Goal: Task Accomplishment & Management: Use online tool/utility

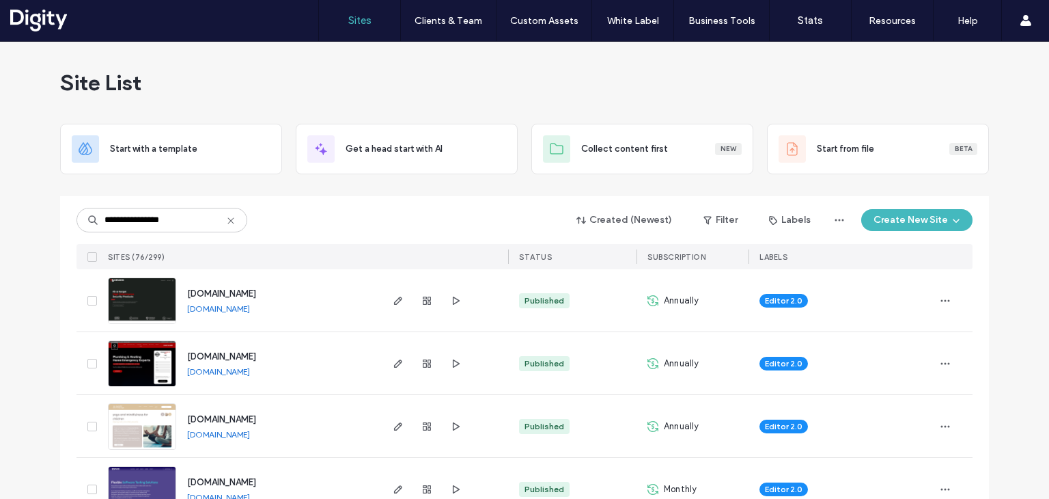
type input "**********"
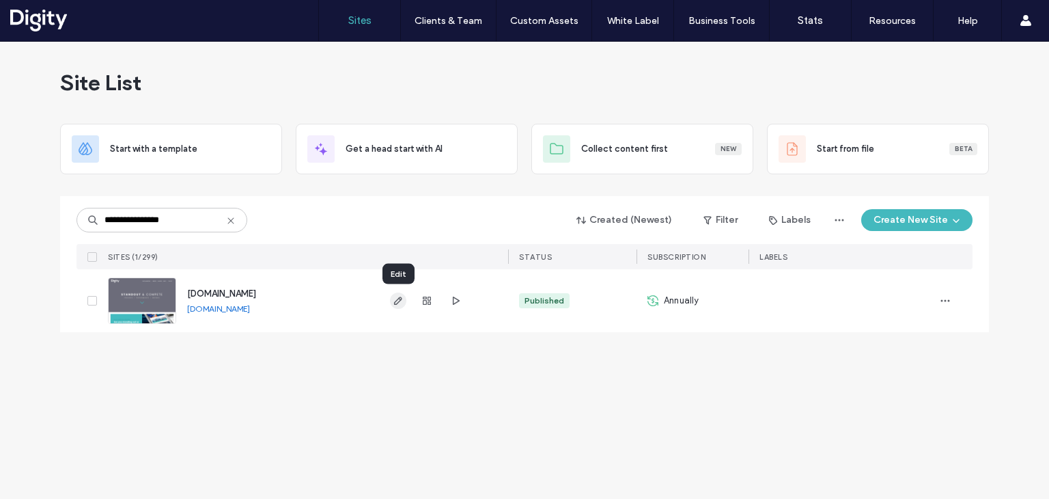
click at [398, 299] on icon "button" at bounding box center [398, 300] width 11 height 11
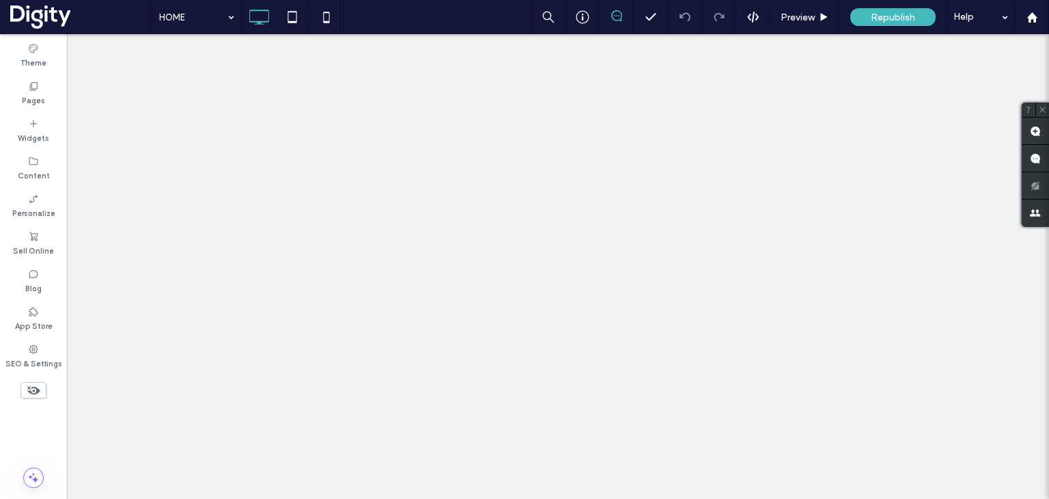
click at [29, 122] on icon at bounding box center [33, 123] width 11 height 11
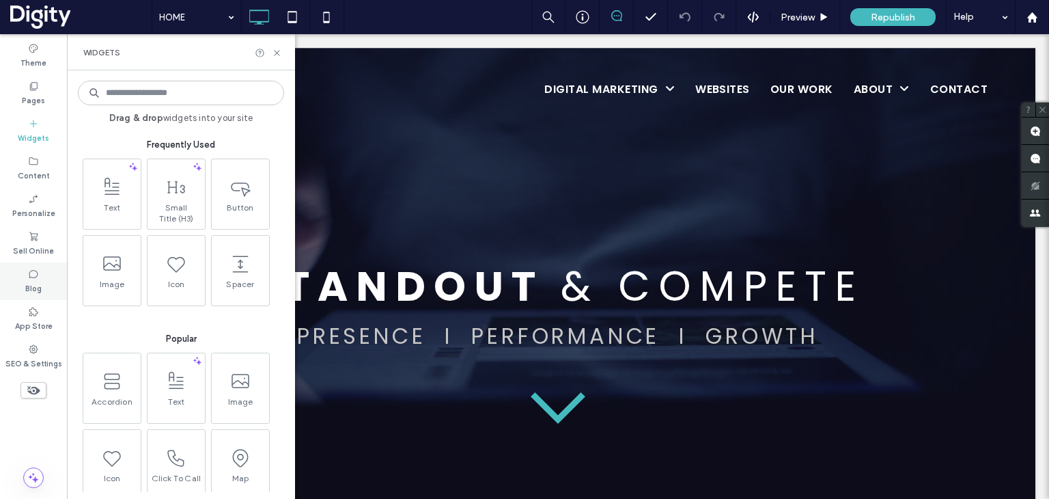
click at [30, 288] on label "Blog" at bounding box center [33, 286] width 16 height 15
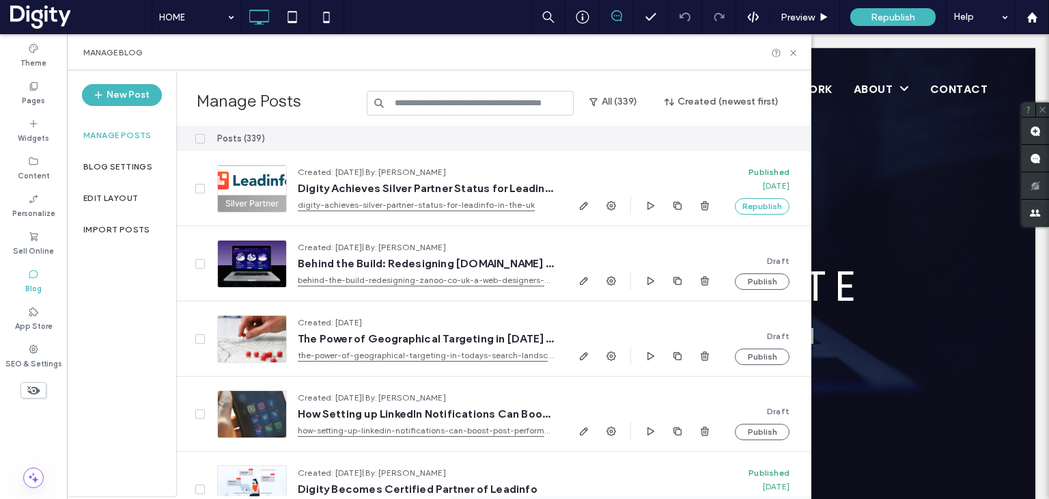
click at [432, 102] on input at bounding box center [470, 103] width 207 height 25
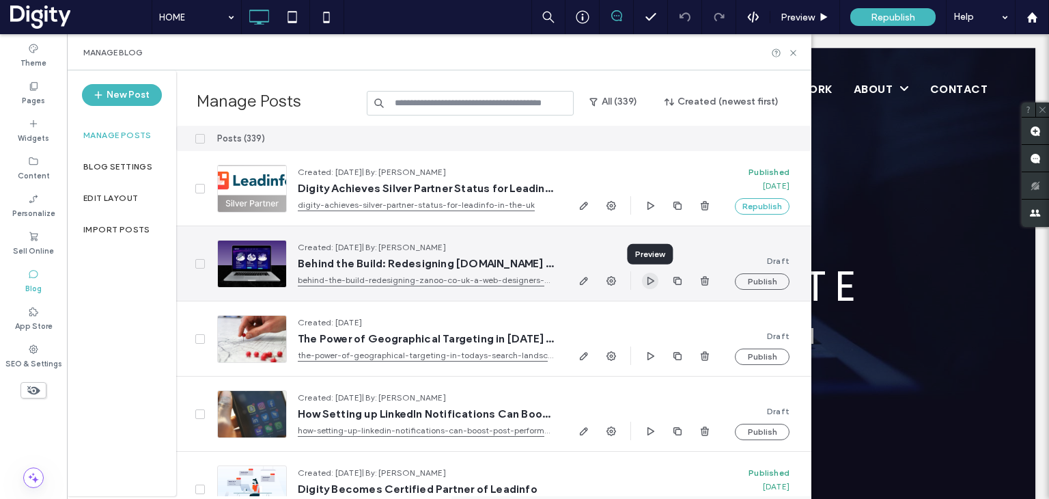
click at [648, 284] on icon "button" at bounding box center [650, 280] width 11 height 11
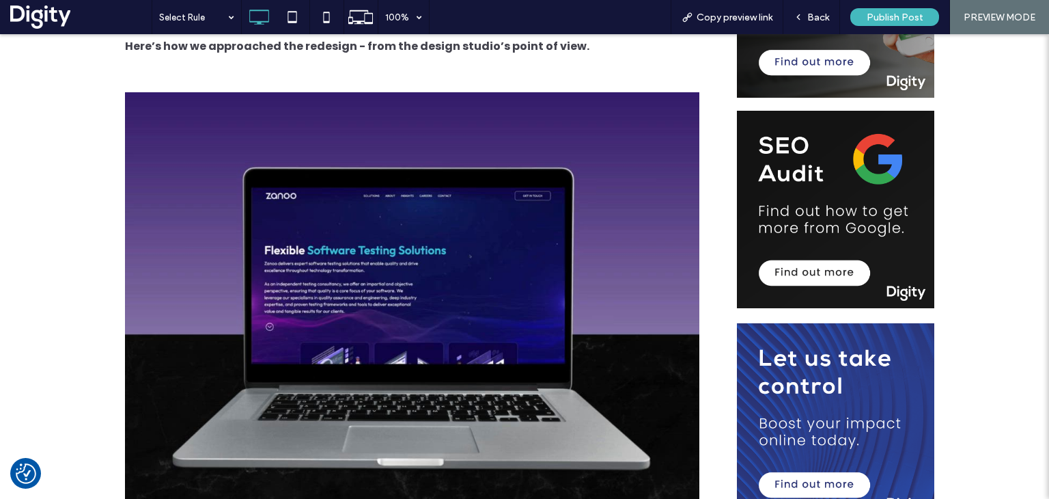
scroll to position [503, 0]
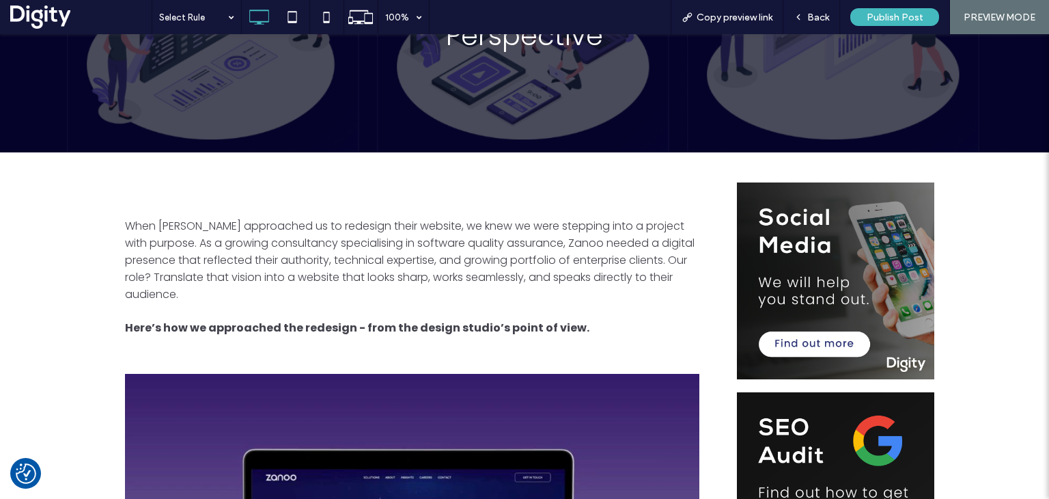
scroll to position [0, 0]
